Goal: Information Seeking & Learning: Find specific page/section

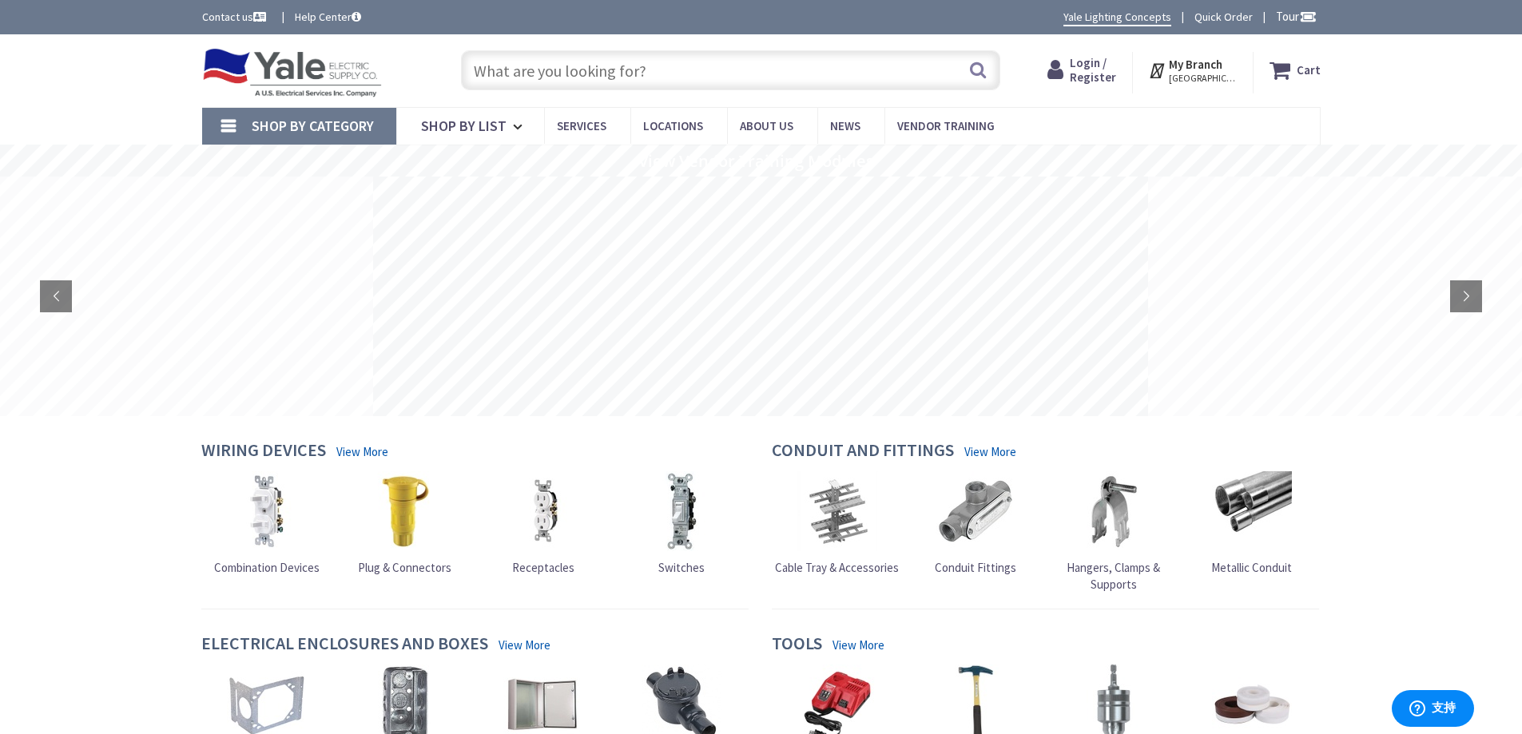
click at [542, 66] on input "text" at bounding box center [730, 70] width 539 height 40
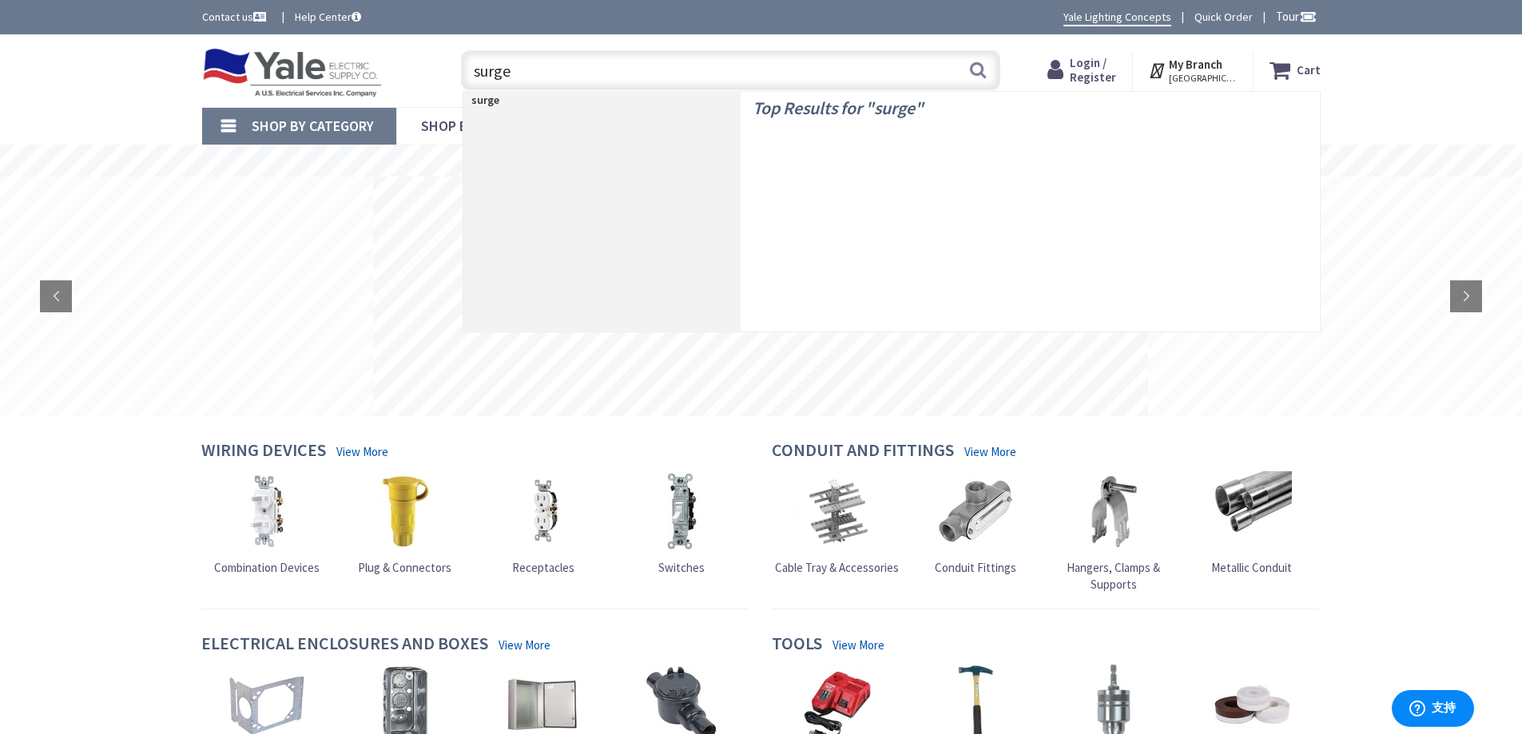
type input "surge"
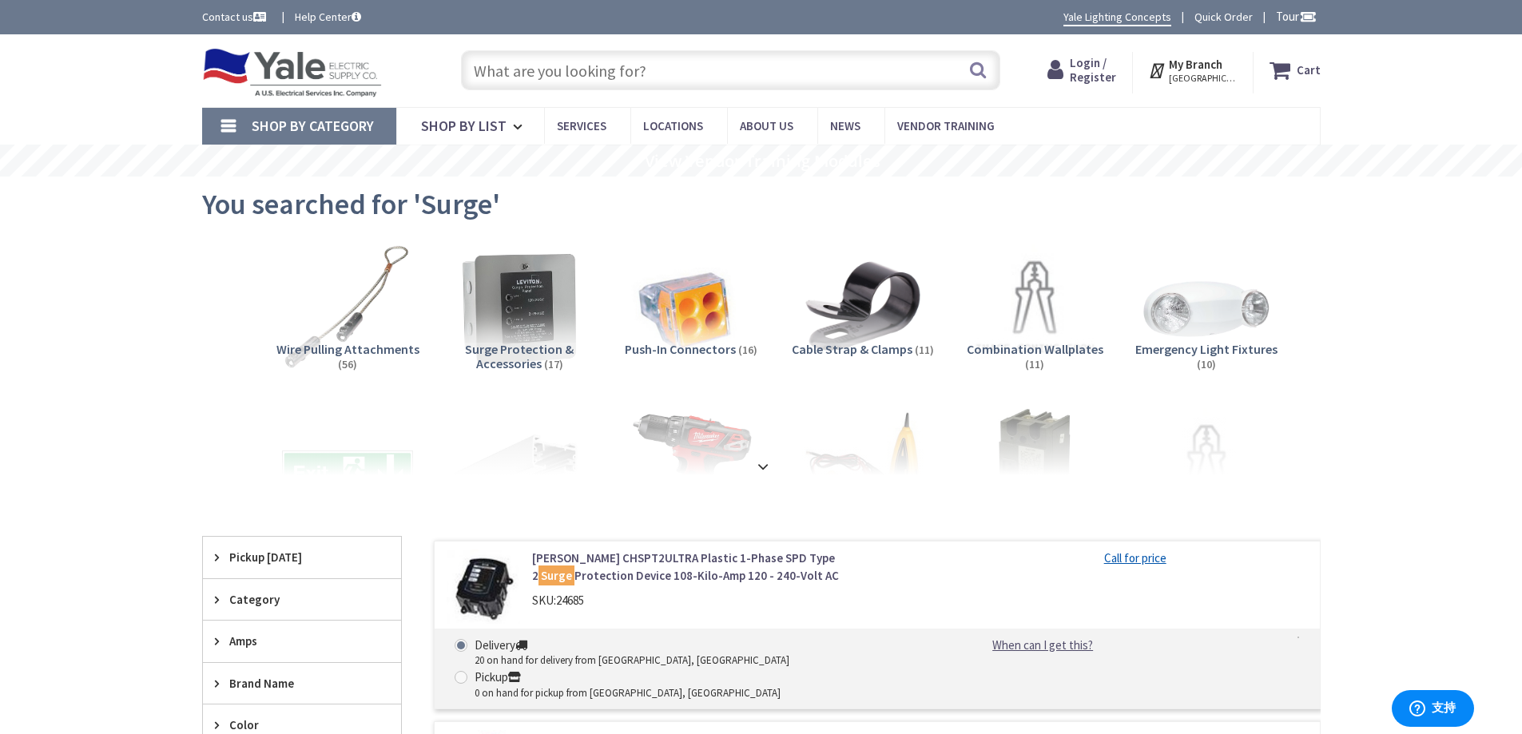
click at [654, 73] on input "text" at bounding box center [730, 70] width 539 height 40
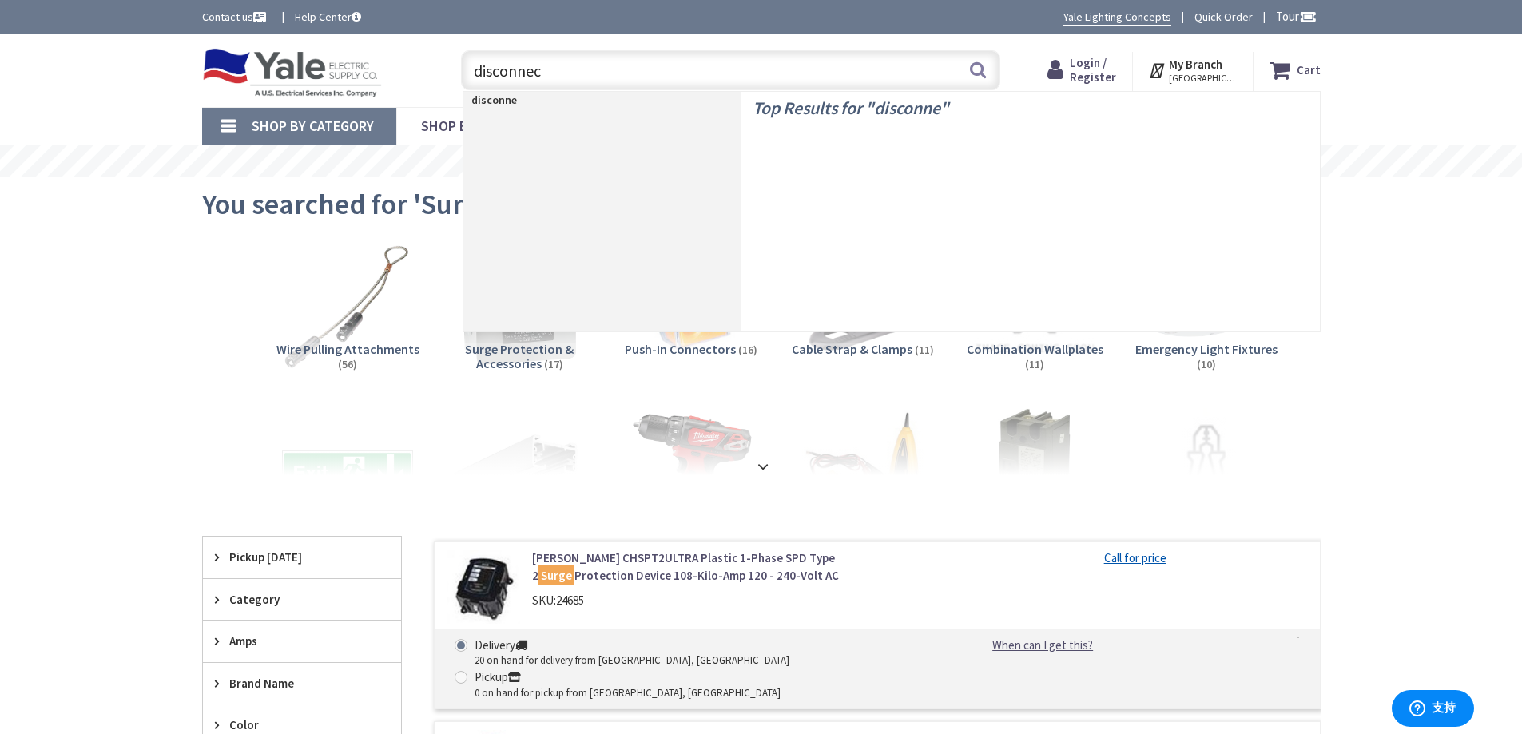
type input "disconnect"
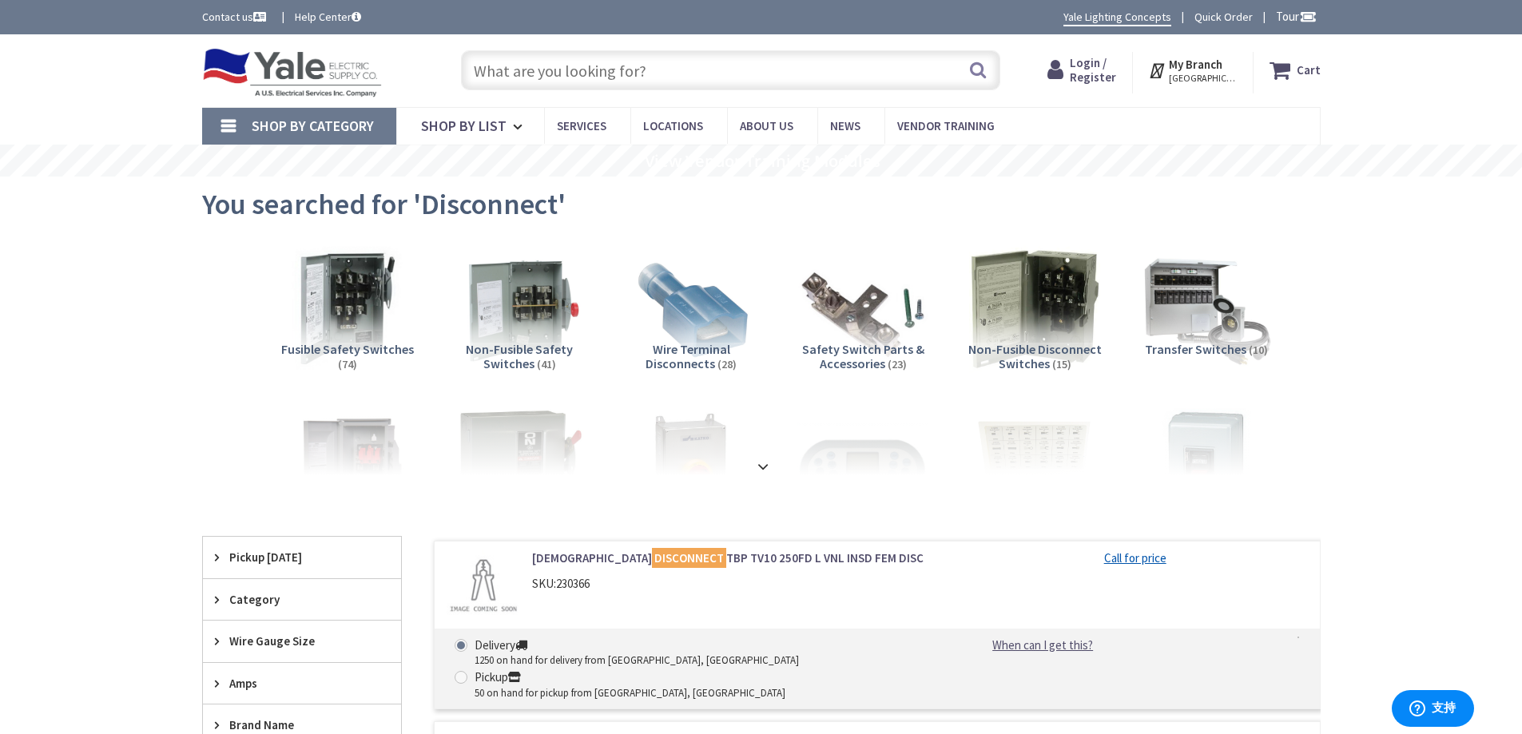
click at [670, 72] on input "text" at bounding box center [730, 70] width 539 height 40
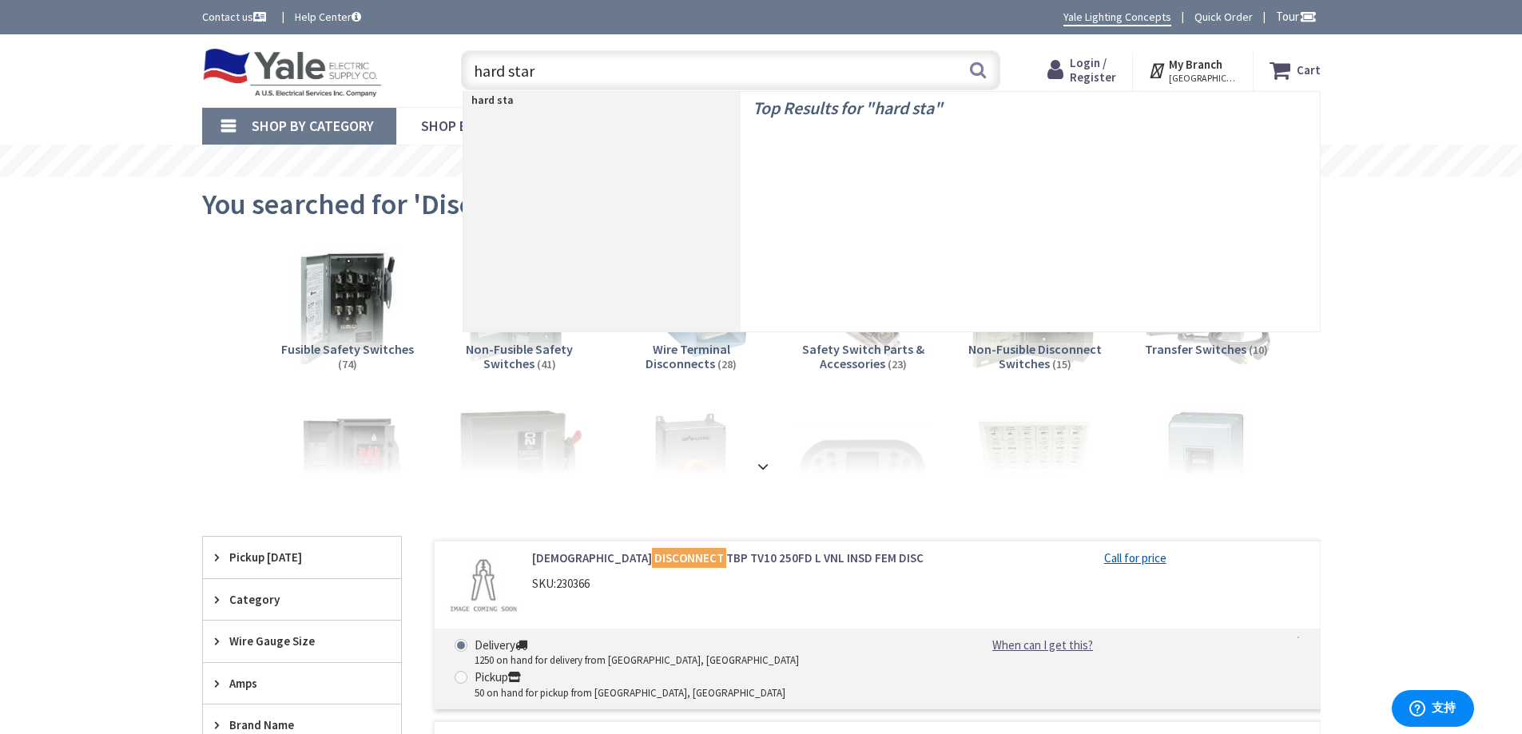
type input "hard start"
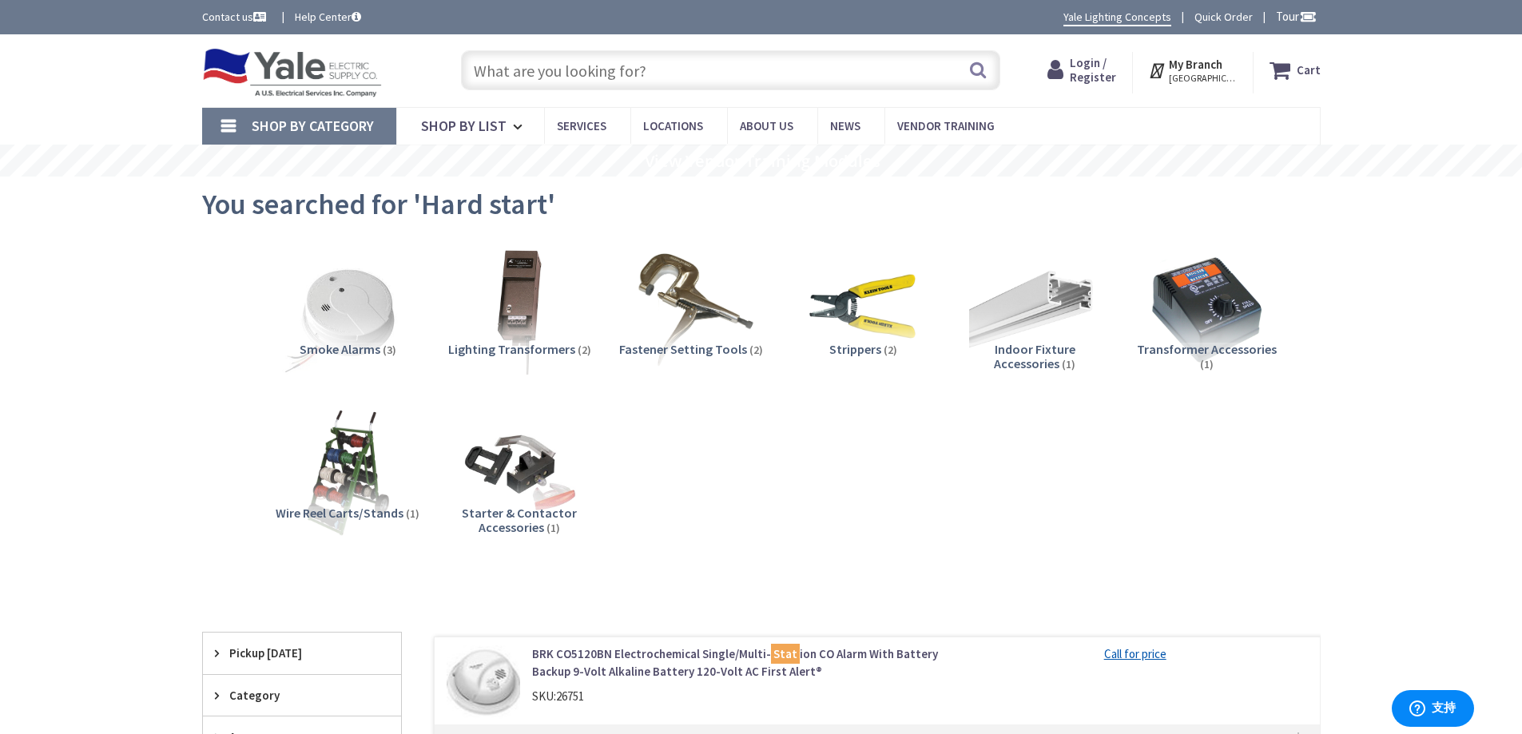
click at [261, 58] on img at bounding box center [292, 73] width 181 height 50
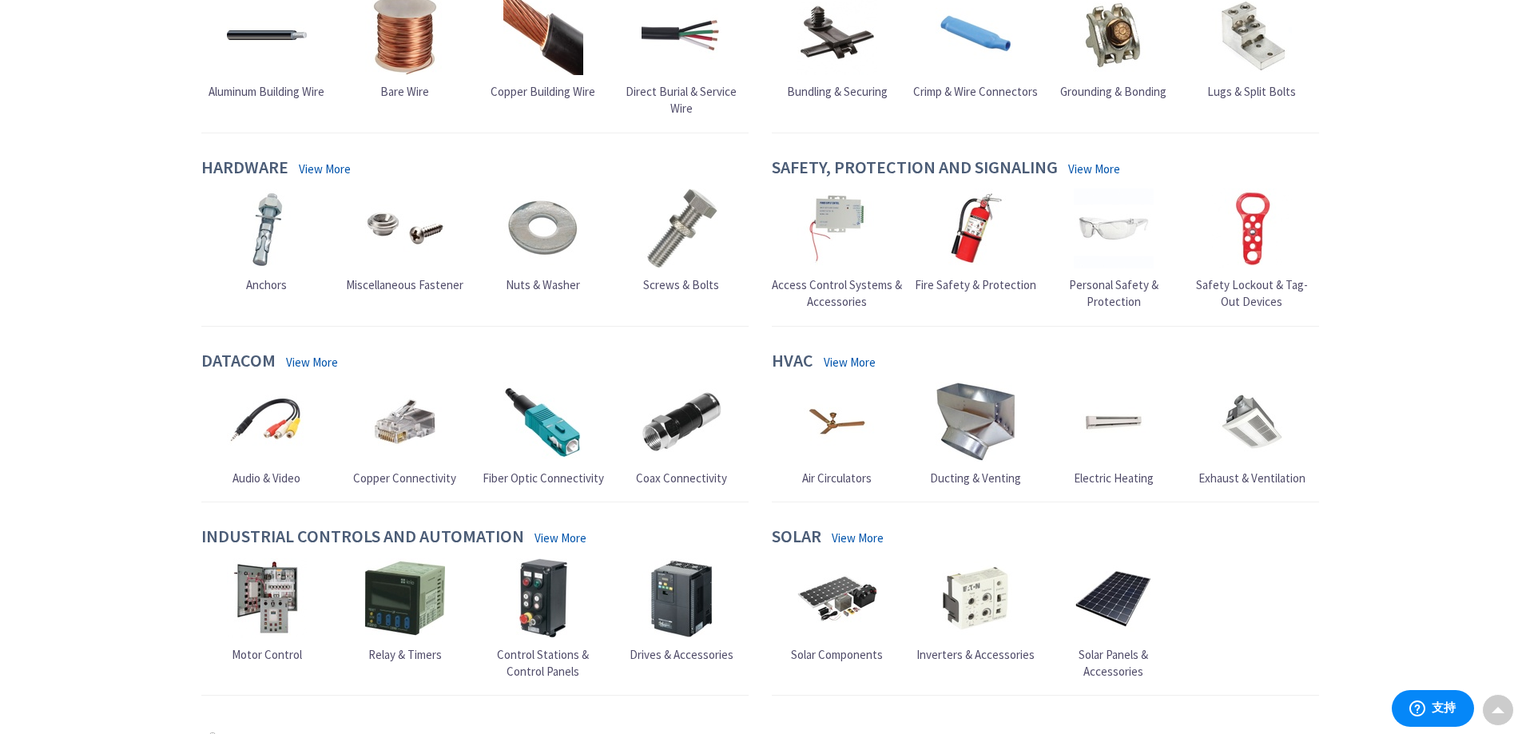
scroll to position [1486, 0]
